Goal: Transaction & Acquisition: Book appointment/travel/reservation

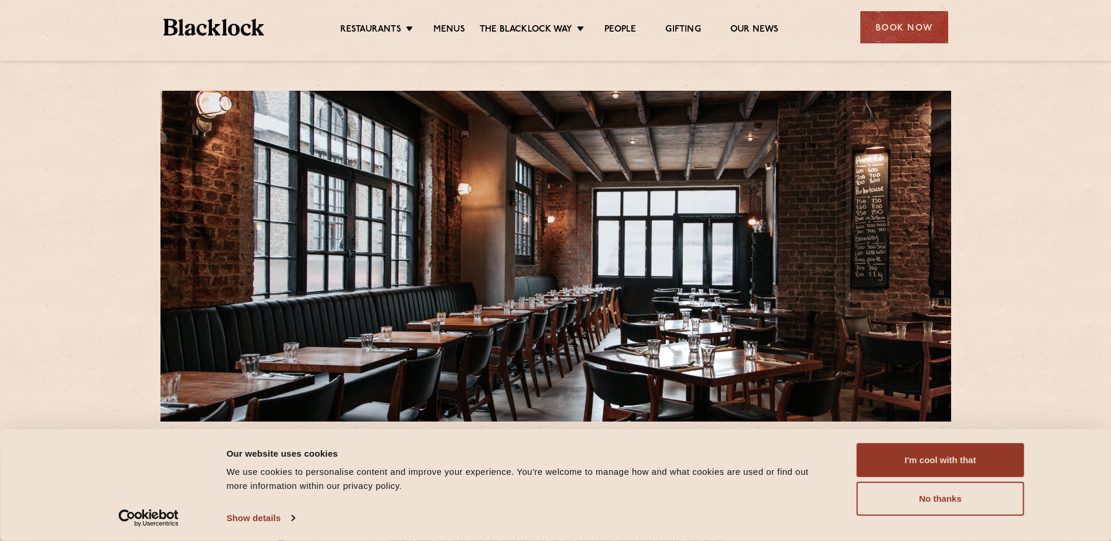
click at [867, 29] on div "Book Now" at bounding box center [904, 27] width 88 height 32
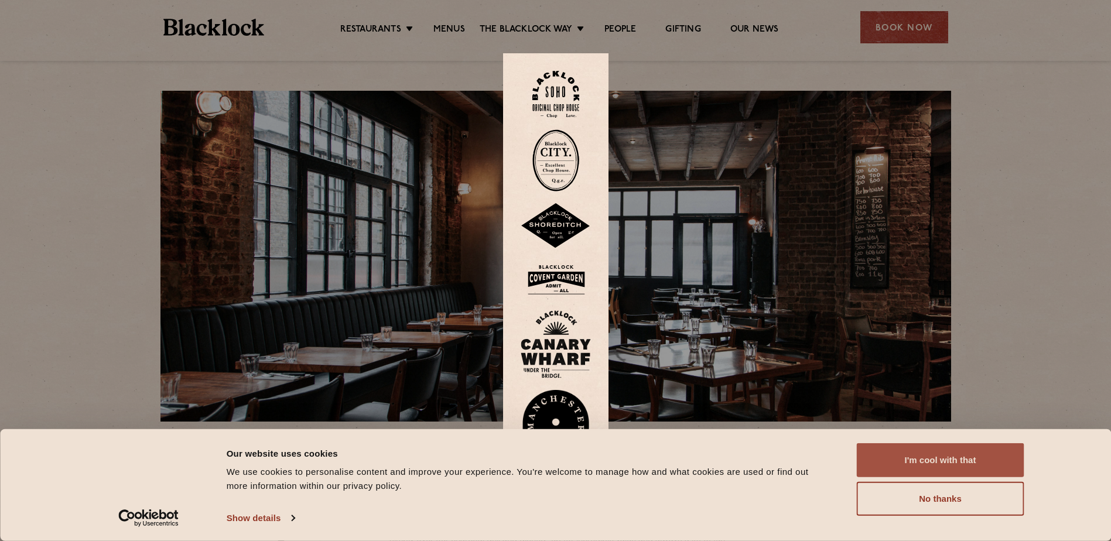
drag, startPoint x: 904, startPoint y: 452, endPoint x: 887, endPoint y: 452, distance: 17.0
click at [904, 453] on button "I'm cool with that" at bounding box center [940, 460] width 167 height 34
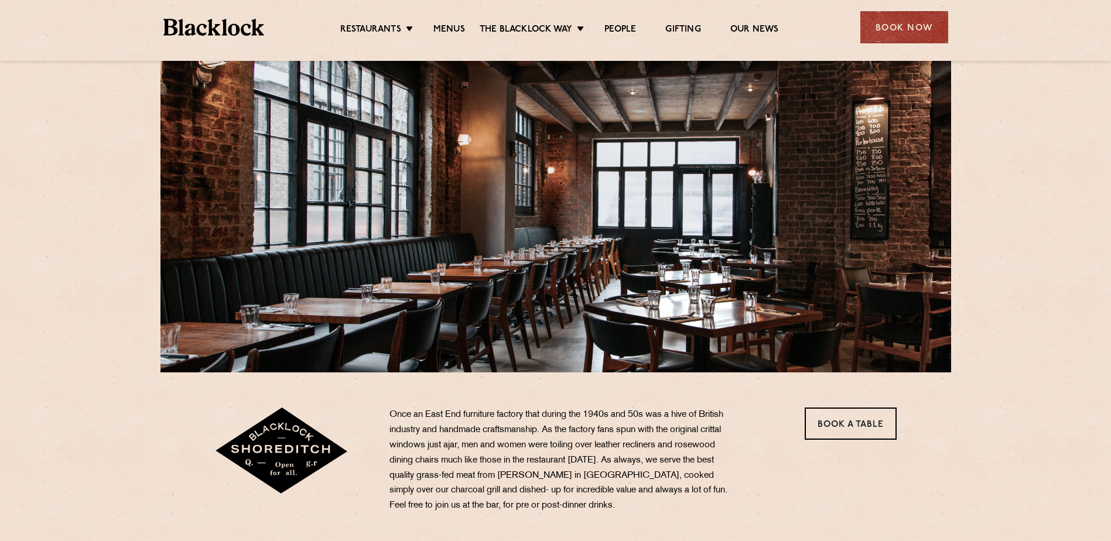
scroll to position [117, 0]
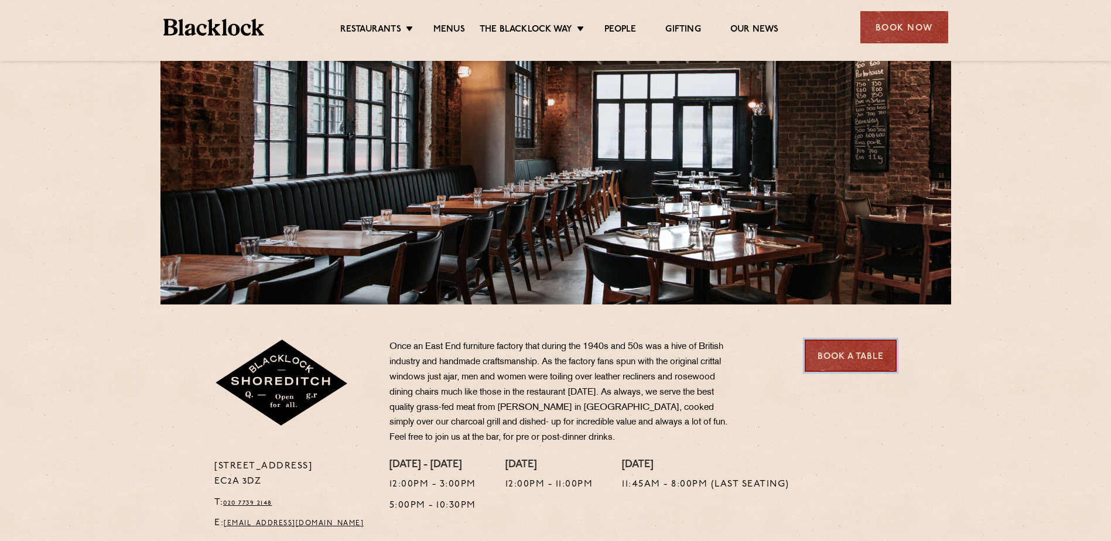
click at [840, 352] on link "Book a Table" at bounding box center [851, 356] width 92 height 32
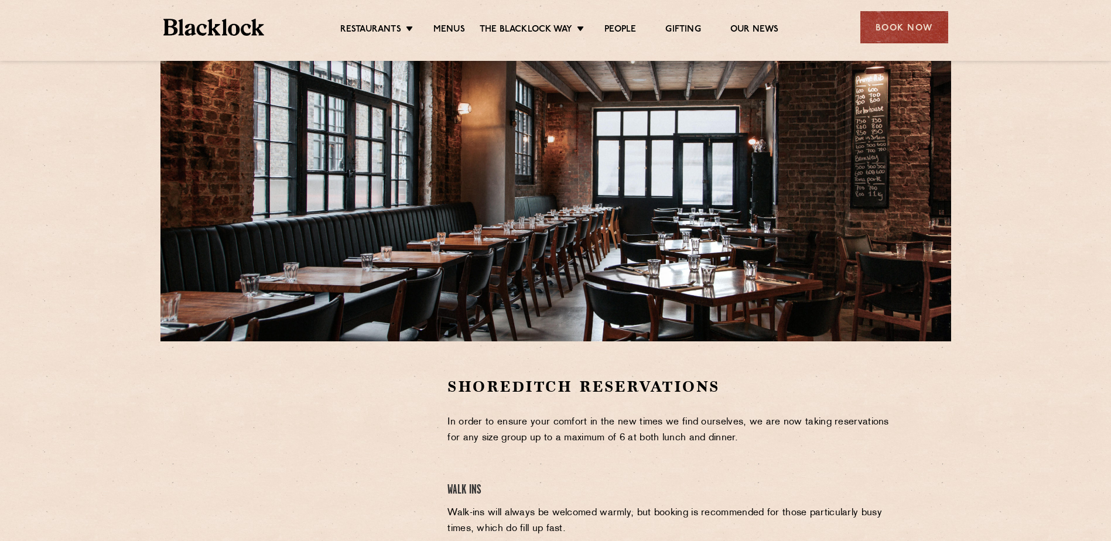
scroll to position [234, 0]
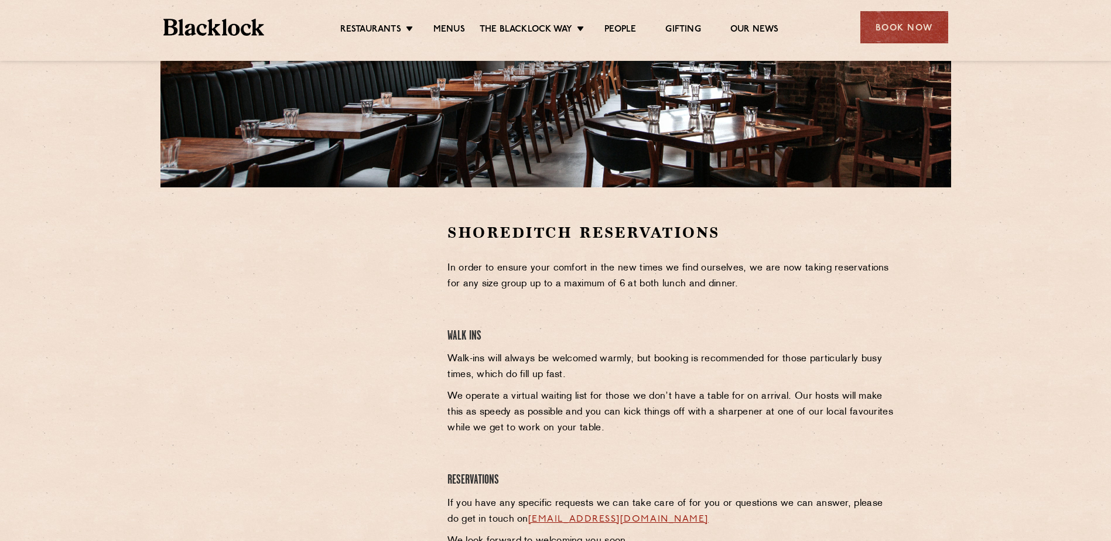
click at [400, 286] on div at bounding box center [321, 311] width 215 height 176
click at [409, 296] on div at bounding box center [321, 311] width 215 height 176
